Goal: Task Accomplishment & Management: Use online tool/utility

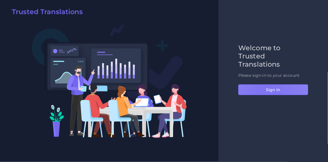
click at [267, 88] on button "Sign in" at bounding box center [274, 89] width 70 height 11
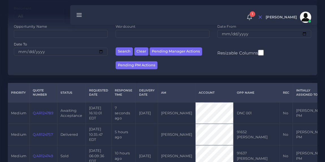
scroll to position [80, 0]
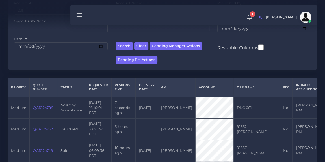
click at [38, 108] on link "QAR124789" at bounding box center [43, 108] width 20 height 4
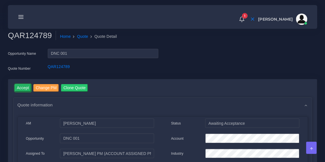
click at [24, 88] on input "Accept" at bounding box center [23, 88] width 17 height 8
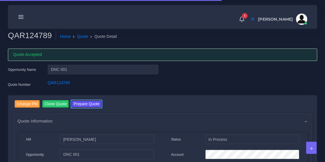
click at [89, 105] on button "Prepare Quote" at bounding box center [86, 104] width 30 height 8
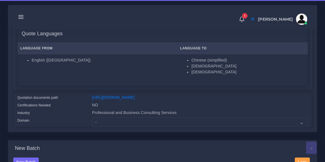
scroll to position [97, 0]
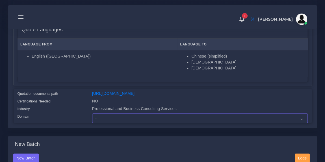
click at [126, 123] on select "- Advertising and Media Agriculture, Forestry and Fishing Architecture, Buildin…" at bounding box center [199, 118] width 215 height 10
select select "Professional and Business Consulting Services"
click at [92, 117] on select "- Advertising and Media Agriculture, Forestry and Fishing Architecture, Buildin…" at bounding box center [199, 118] width 215 height 10
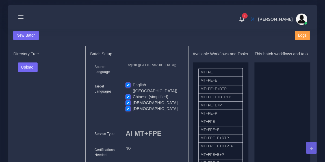
scroll to position [224, 0]
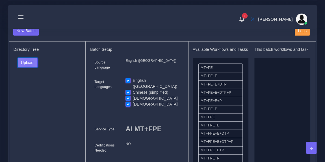
click at [27, 66] on button "Upload" at bounding box center [28, 63] width 20 height 10
click at [29, 86] on label "Files" at bounding box center [37, 83] width 39 height 7
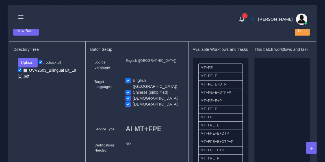
click at [133, 82] on label "English ([GEOGRAPHIC_DATA])" at bounding box center [156, 84] width 47 height 12
click at [129, 82] on input "English ([GEOGRAPHIC_DATA])" at bounding box center [127, 80] width 5 height 5
checkbox input "false"
drag, startPoint x: 220, startPoint y: 123, endPoint x: 281, endPoint y: 94, distance: 67.8
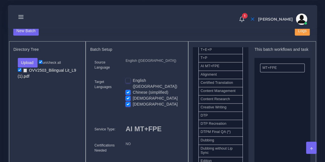
scroll to position [143, 0]
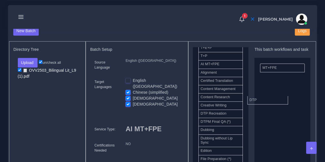
drag, startPoint x: 221, startPoint y: 117, endPoint x: 284, endPoint y: 93, distance: 67.3
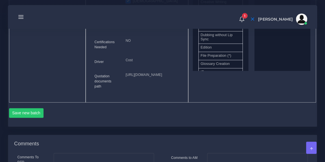
scroll to position [342, 0]
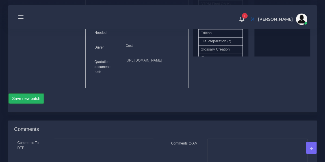
click at [29, 103] on button "Save new batch" at bounding box center [26, 99] width 35 height 10
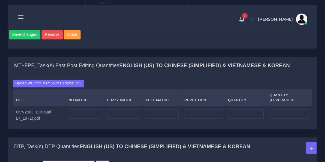
scroll to position [421, 0]
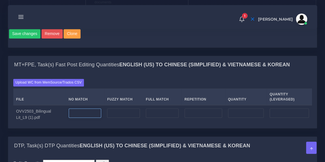
click at [83, 118] on input "number" at bounding box center [85, 113] width 33 height 10
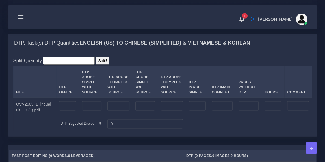
scroll to position [525, 0]
type input "56"
click at [142, 110] on input "number" at bounding box center [144, 106] width 19 height 10
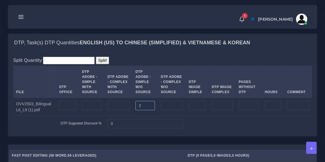
type input "2"
click at [163, 81] on div "Split Quantity Split! File DTP Office DTP Adobe - Simple With Source DTP Adobe …" at bounding box center [162, 93] width 298 height 75
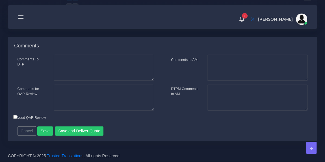
scroll to position [815, 0]
click at [76, 132] on button "Save and Deliver Quote" at bounding box center [79, 131] width 49 height 10
